Goal: Go to known website: Go to known website

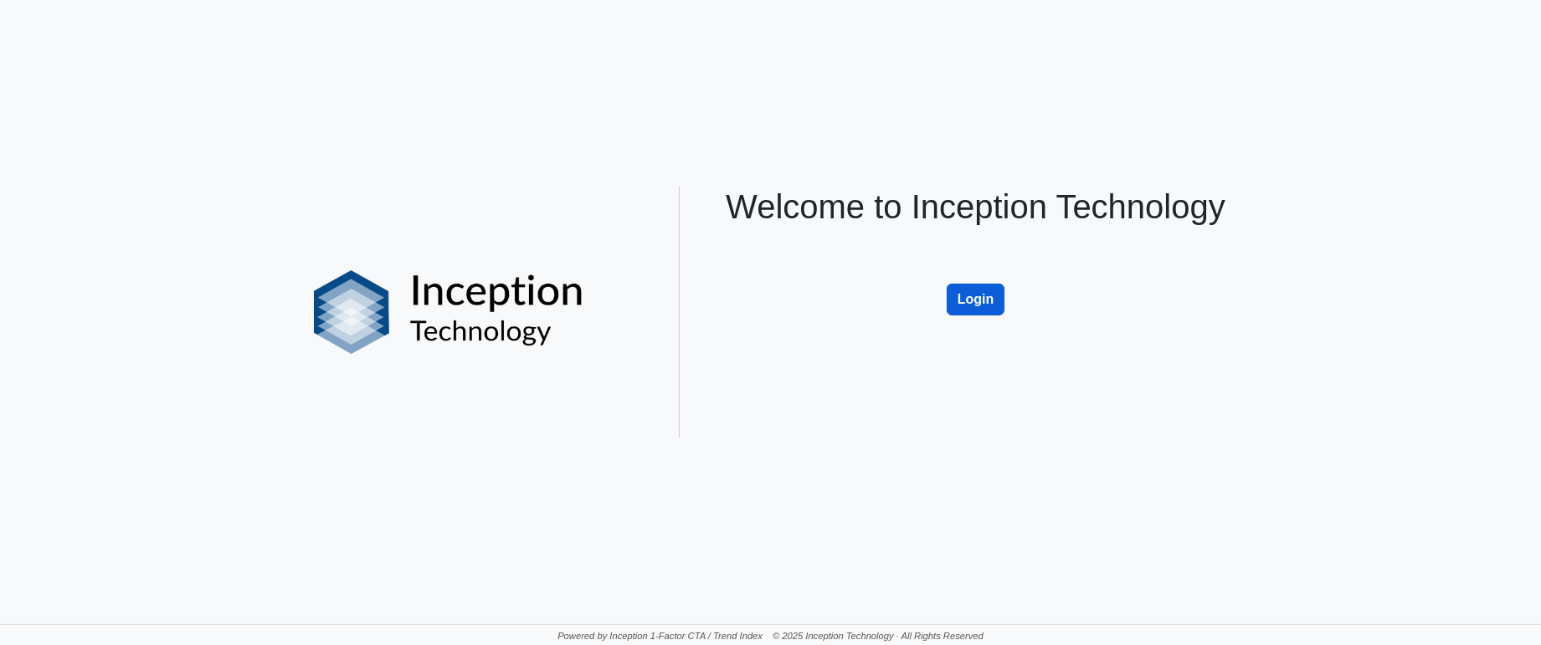
click at [977, 300] on button "Login" at bounding box center [976, 300] width 59 height 32
